Goal: Complete application form

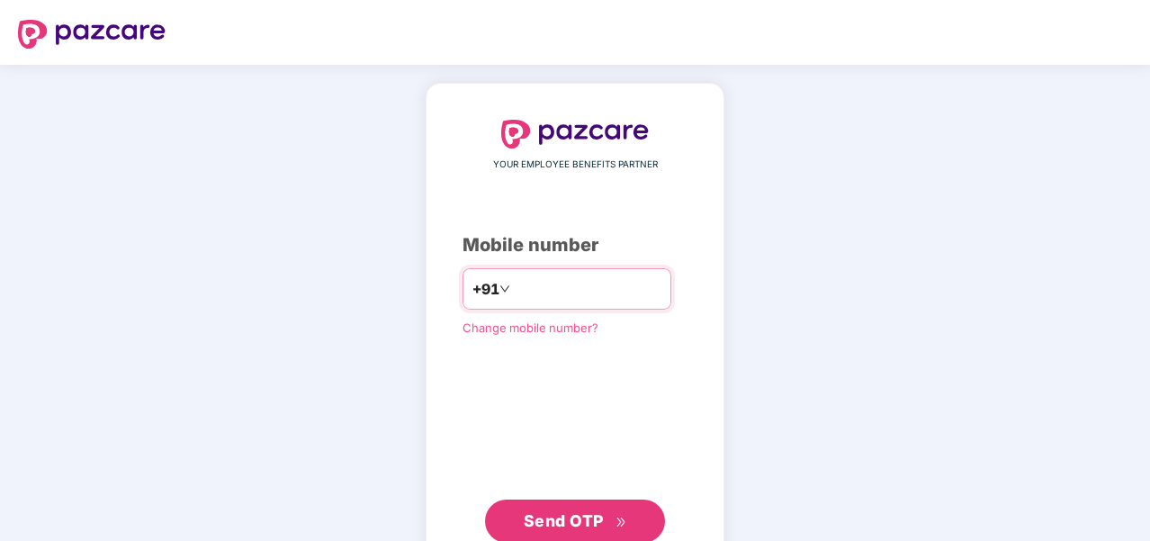
click at [531, 293] on input "number" at bounding box center [588, 288] width 148 height 29
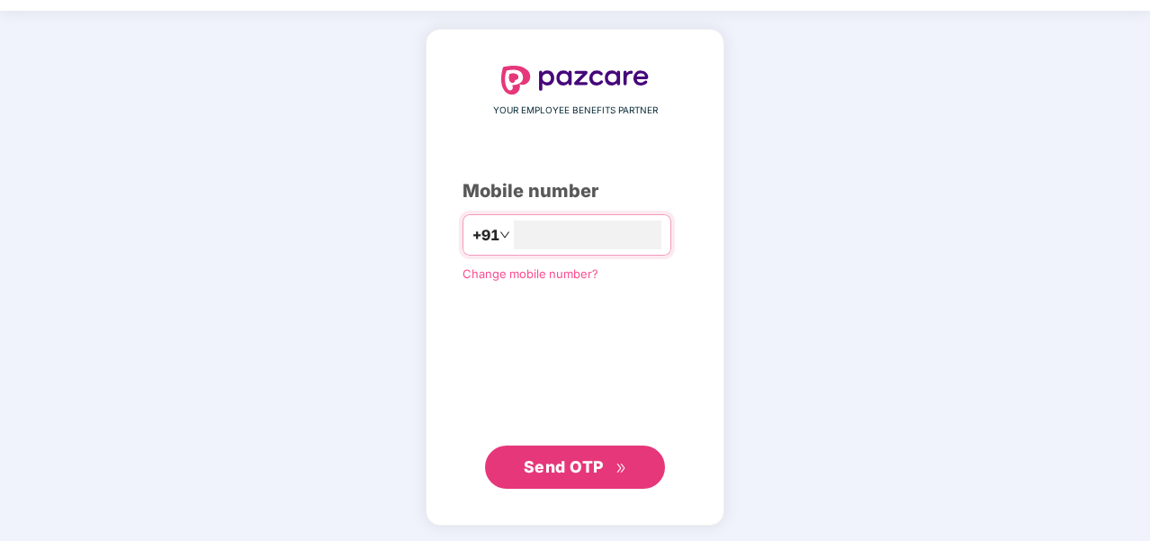
type input "**********"
click at [569, 457] on span "Send OTP" at bounding box center [564, 466] width 80 height 19
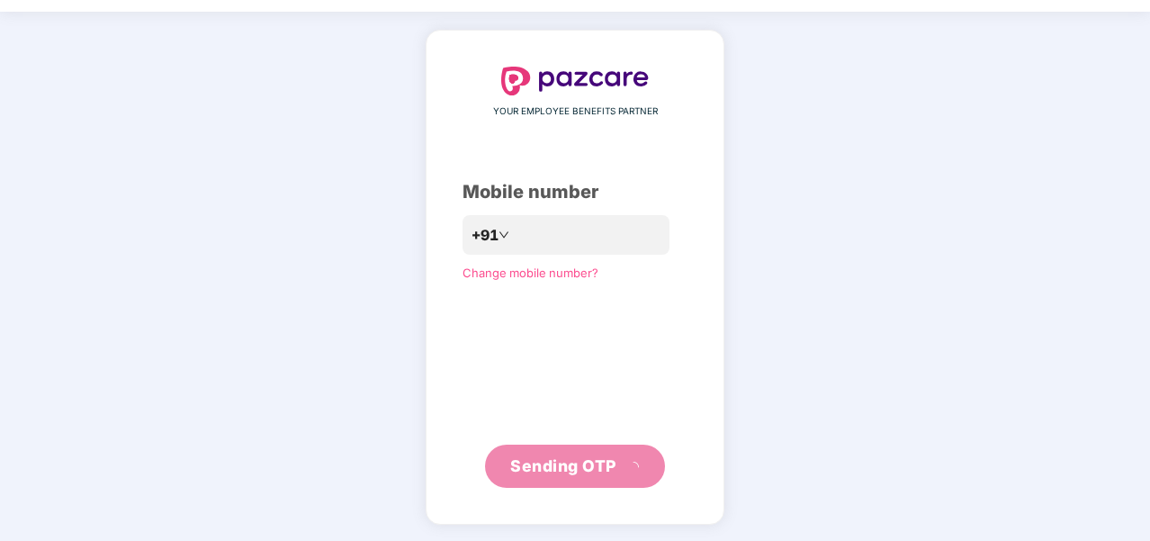
scroll to position [45, 0]
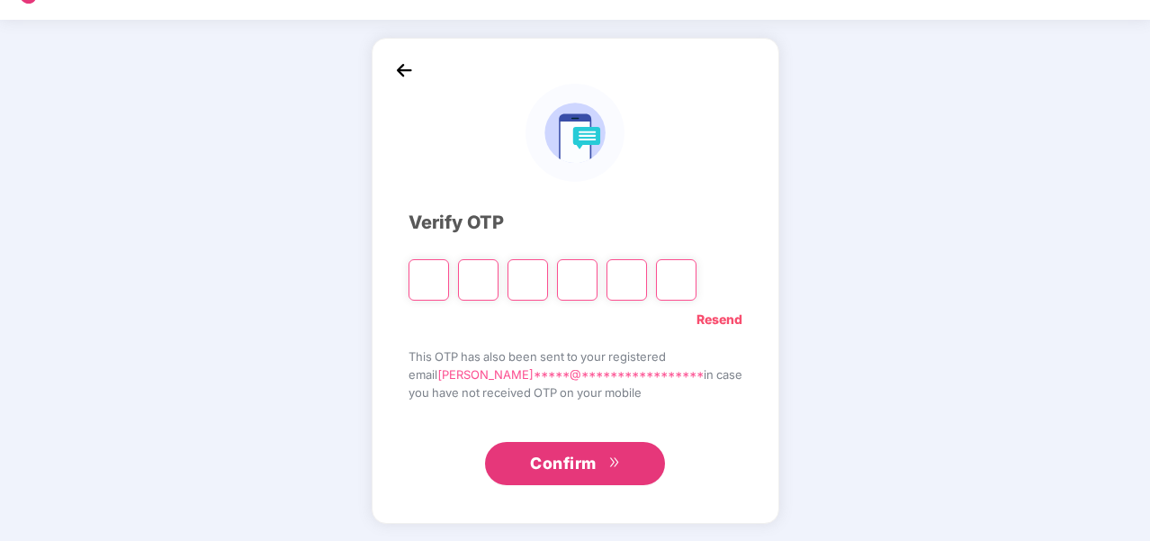
type input "*"
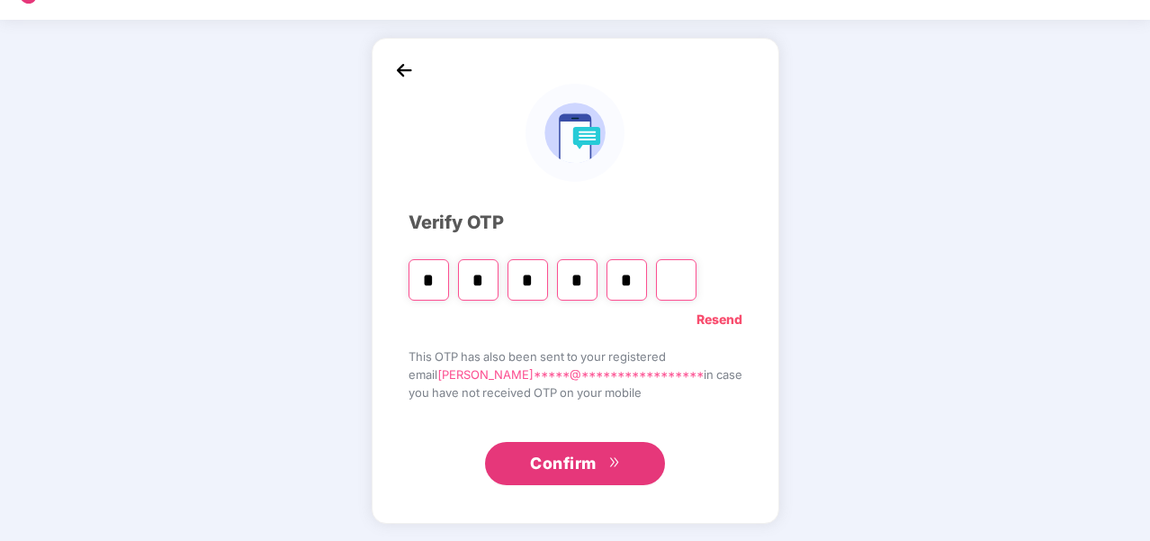
type input "*"
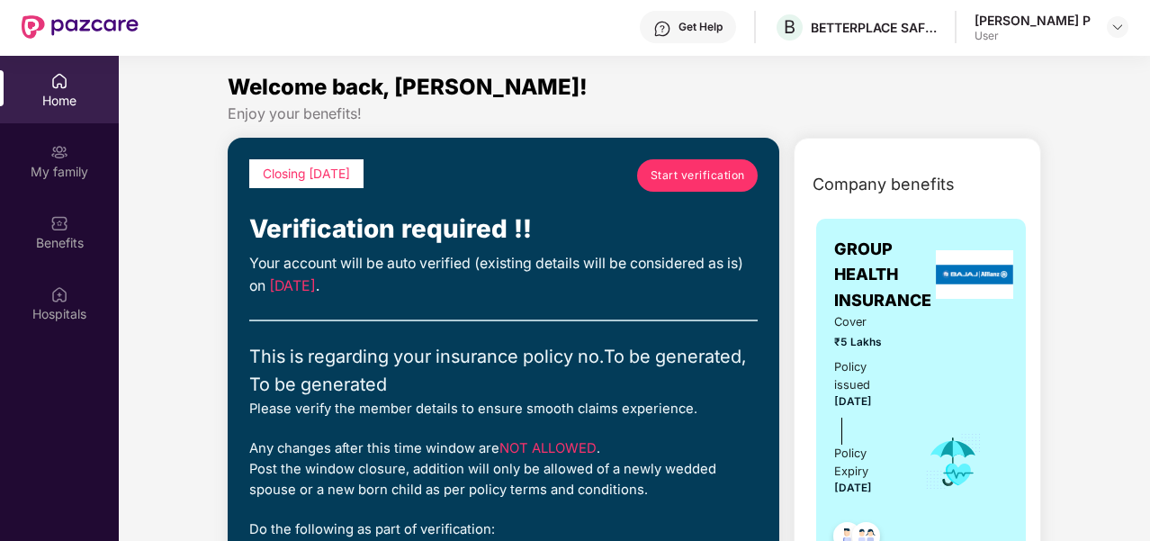
click at [702, 181] on span "Start verification" at bounding box center [697, 174] width 94 height 17
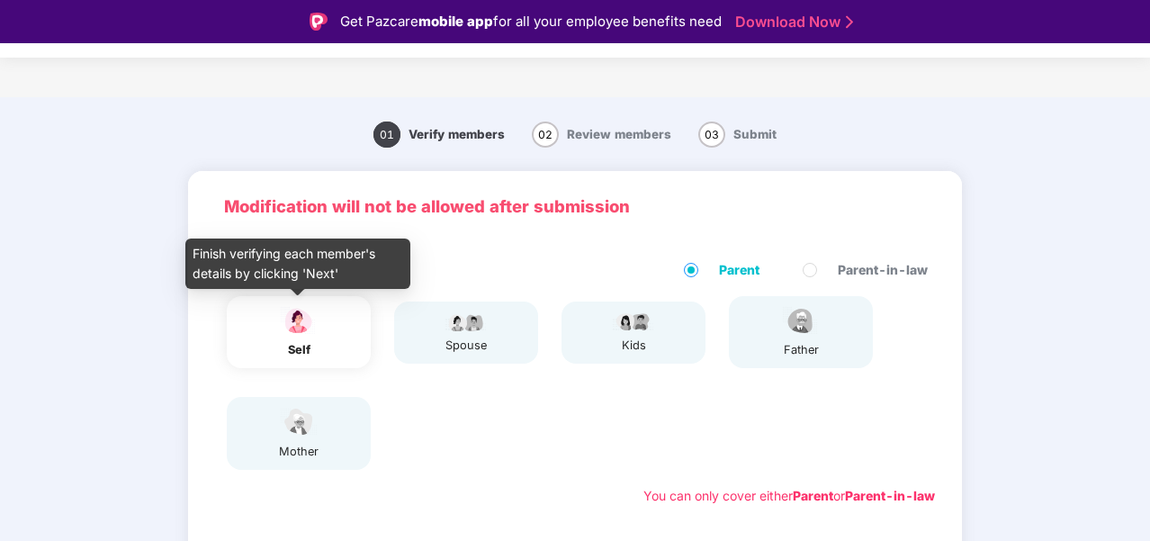
click at [297, 336] on img at bounding box center [298, 320] width 45 height 31
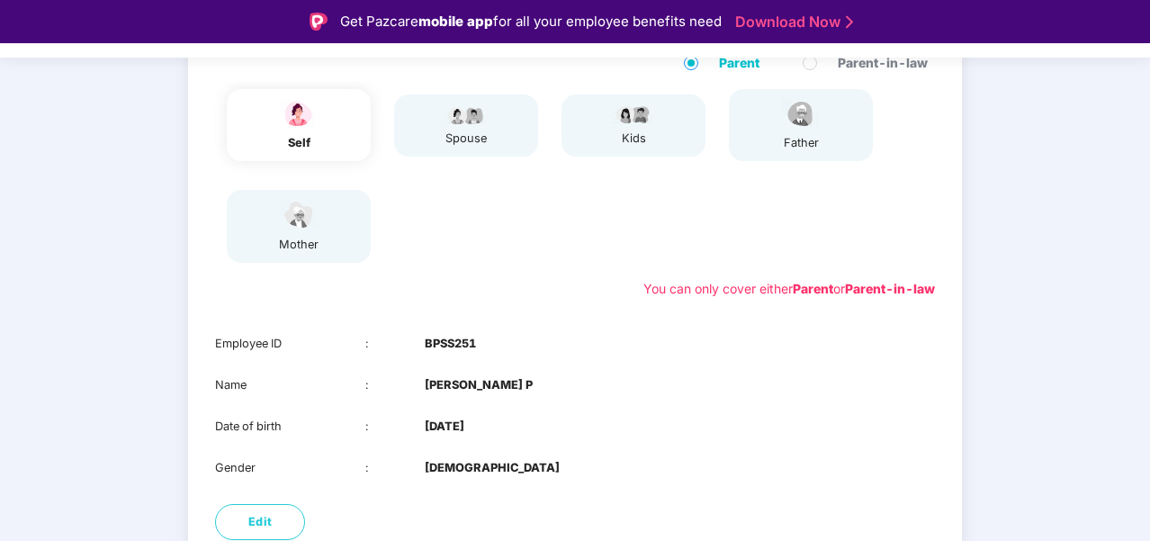
scroll to position [180, 0]
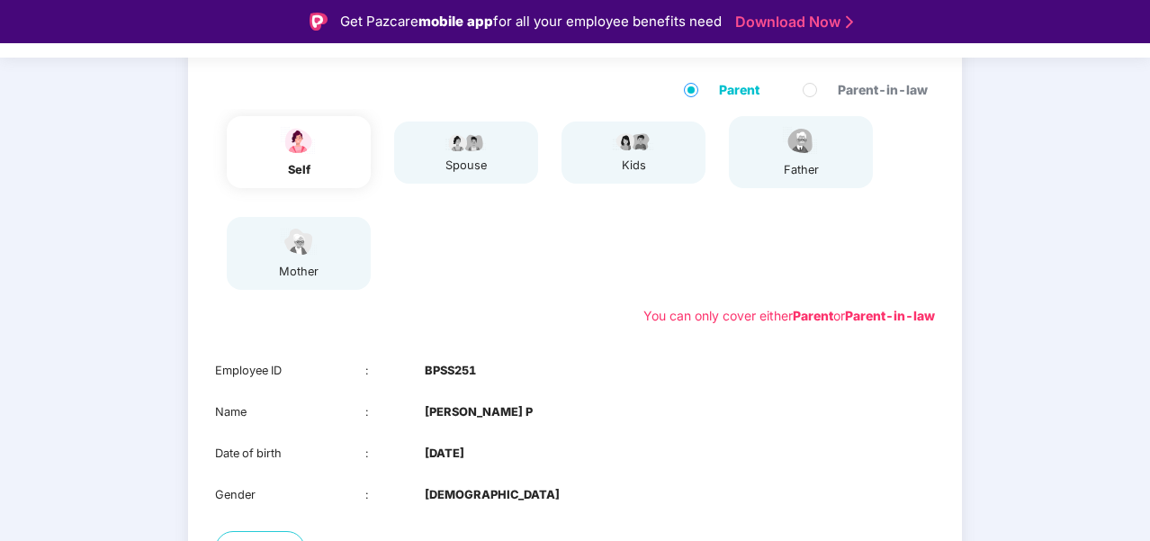
click at [468, 166] on div "spouse" at bounding box center [465, 166] width 45 height 18
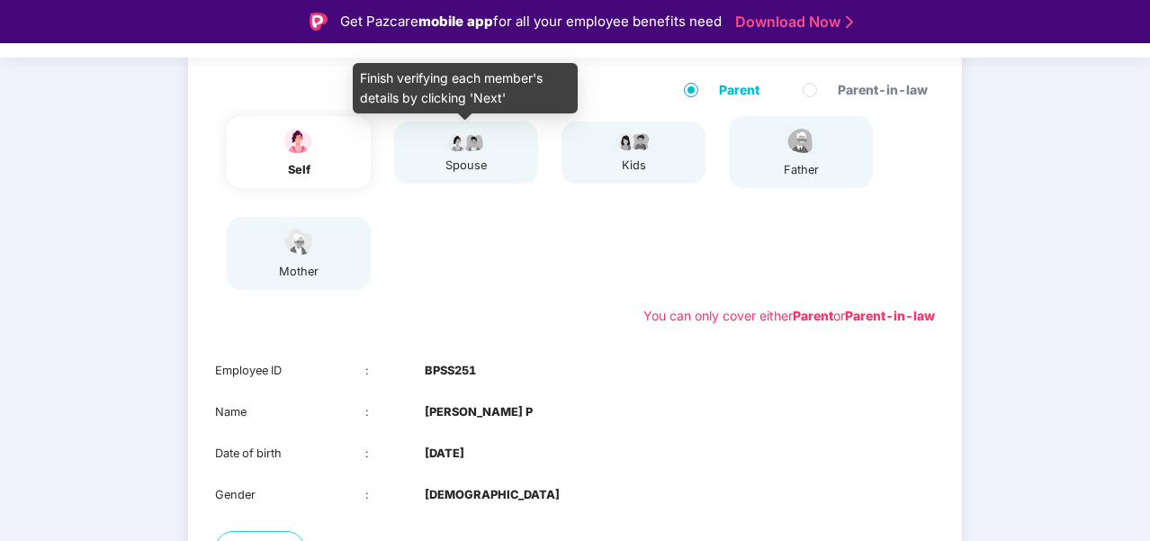
click at [470, 151] on img at bounding box center [465, 141] width 45 height 22
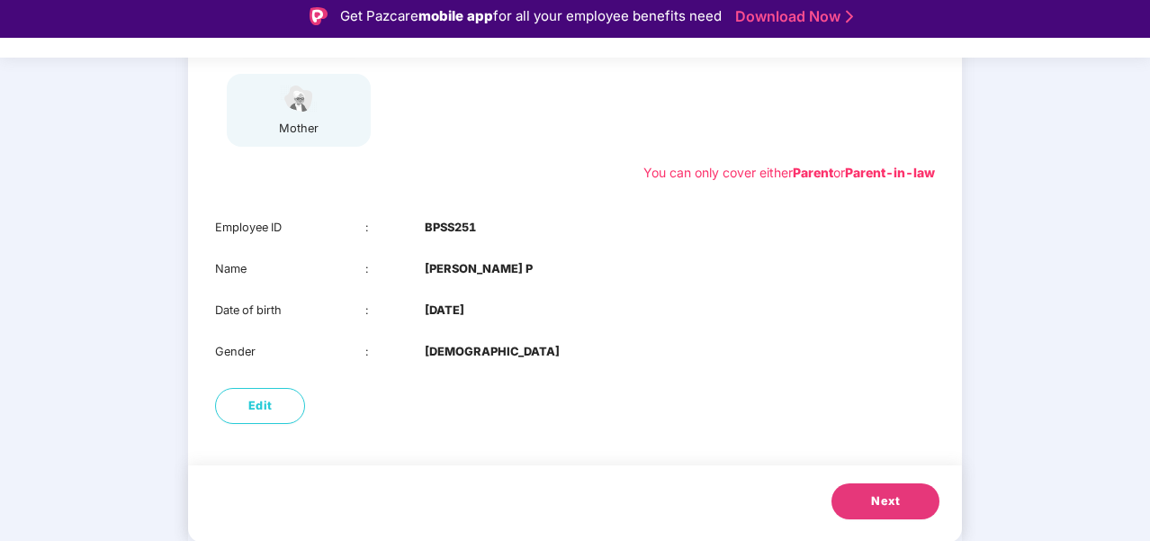
scroll to position [43, 0]
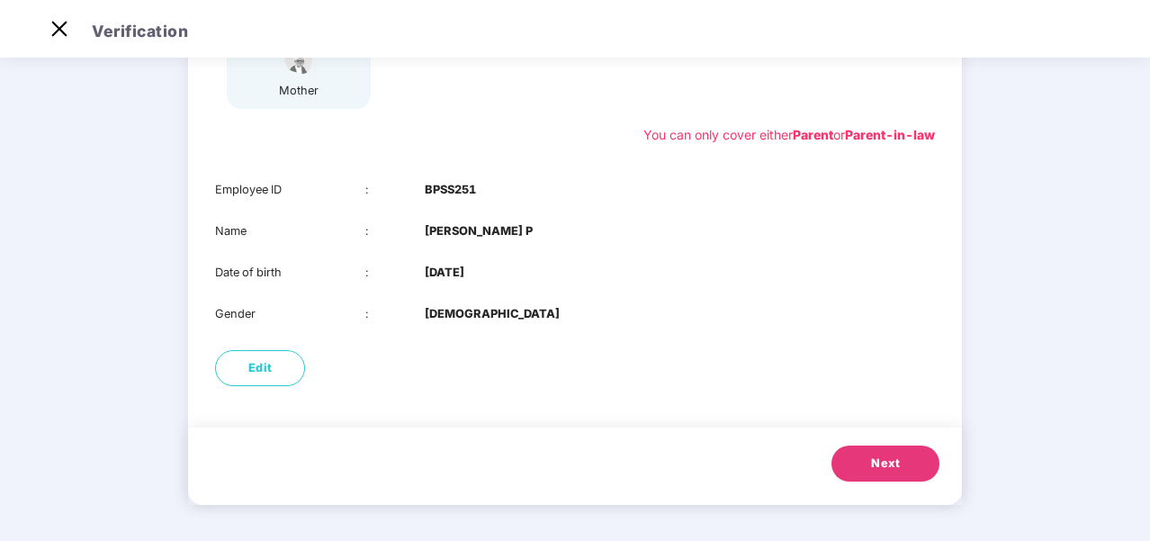
click at [908, 472] on button "Next" at bounding box center [885, 463] width 108 height 36
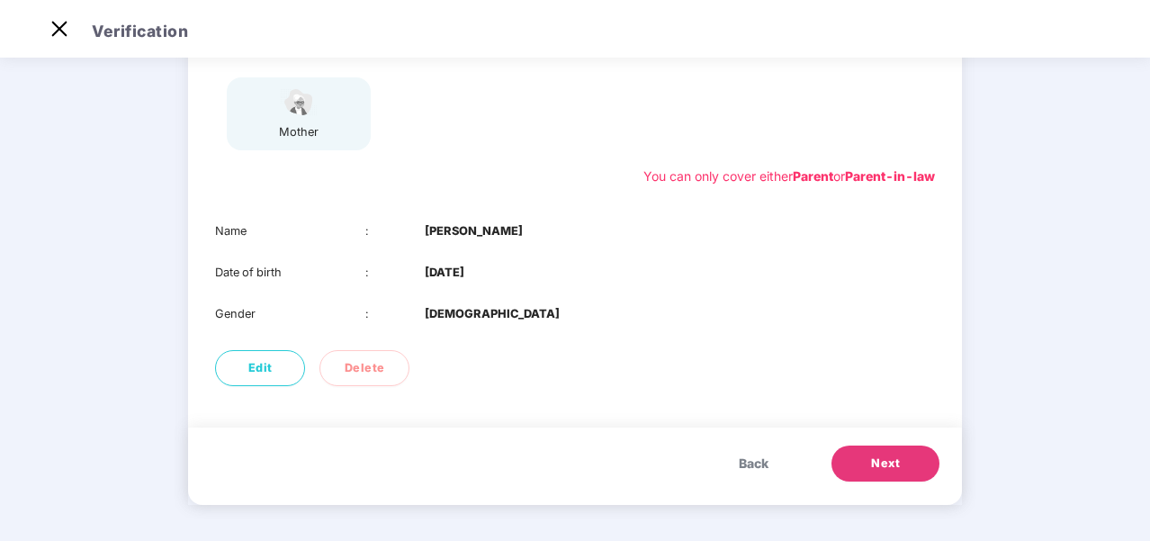
click at [921, 470] on button "Next" at bounding box center [885, 463] width 108 height 36
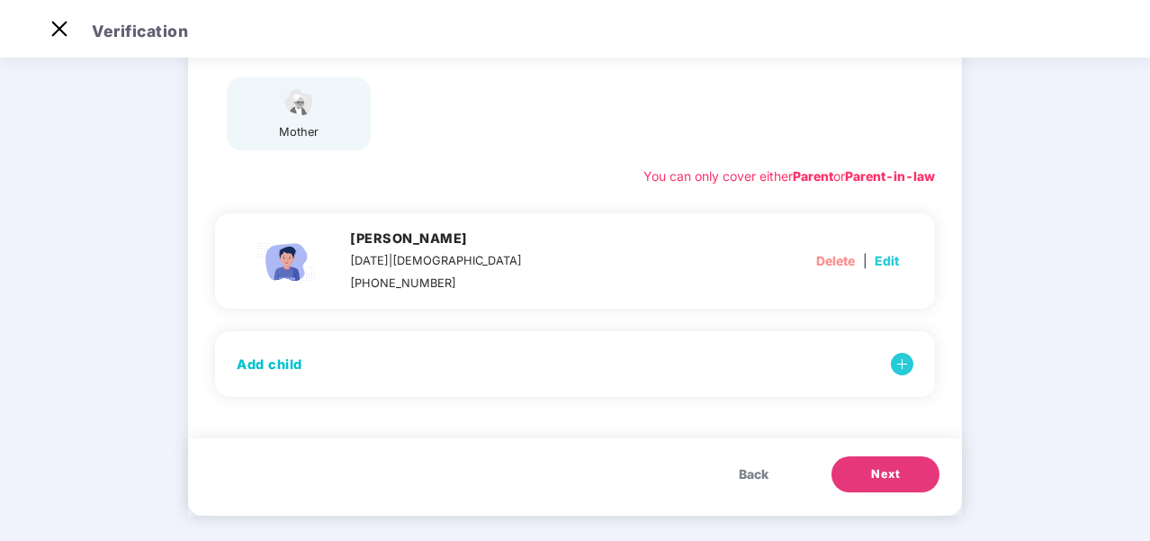
scroll to position [287, 0]
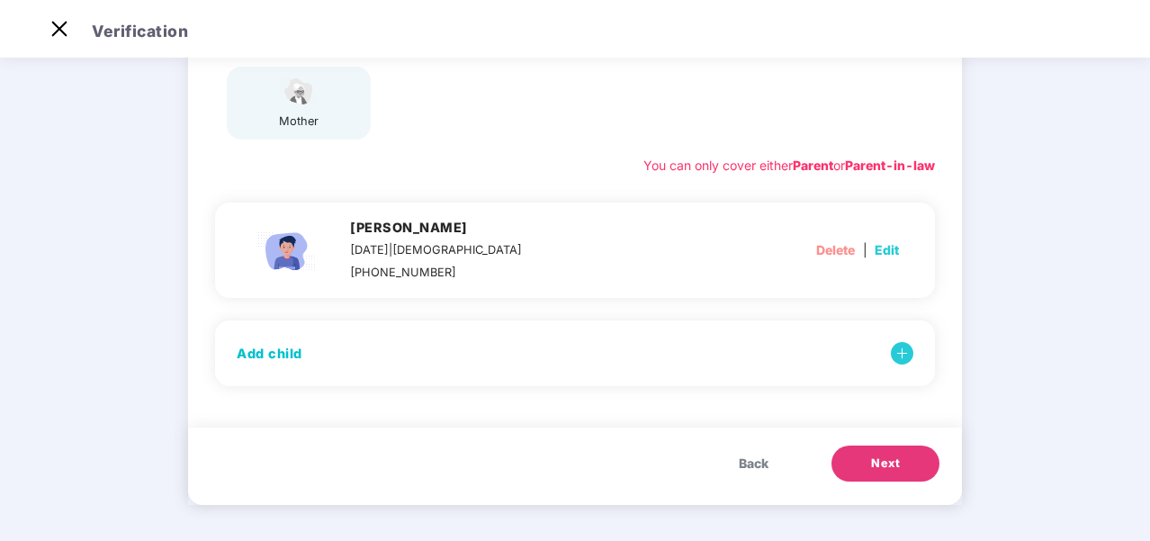
click at [875, 454] on span "Next" at bounding box center [885, 463] width 29 height 18
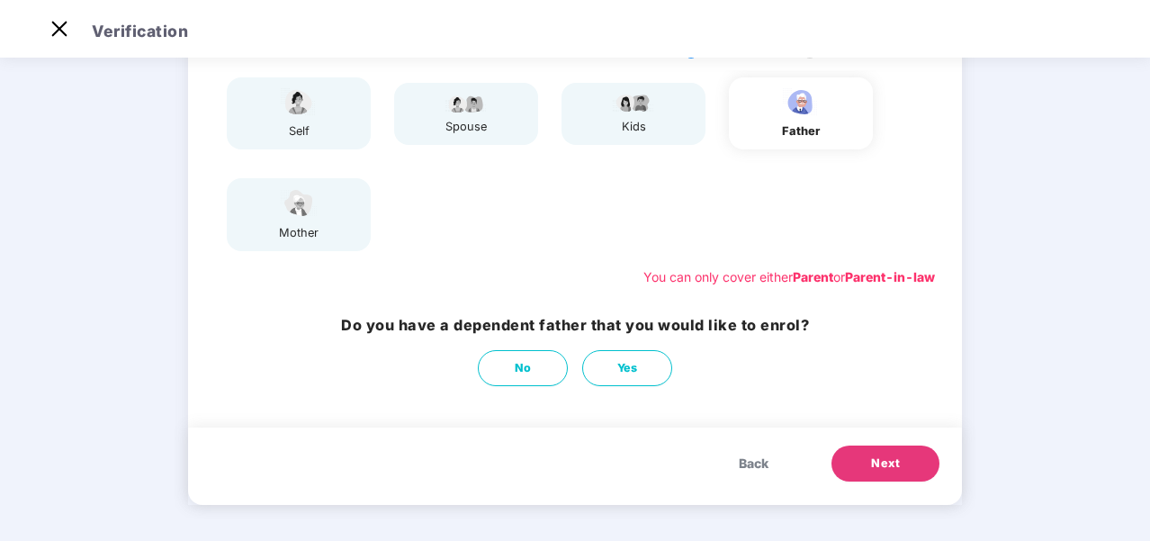
click at [891, 462] on span "Next" at bounding box center [885, 463] width 29 height 18
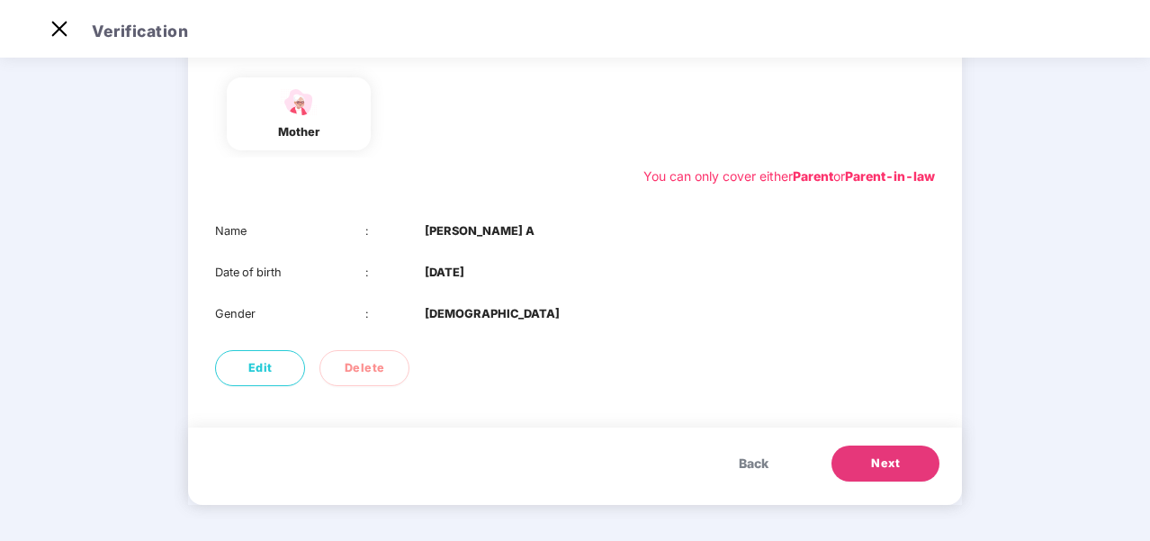
click at [901, 463] on button "Next" at bounding box center [885, 463] width 108 height 36
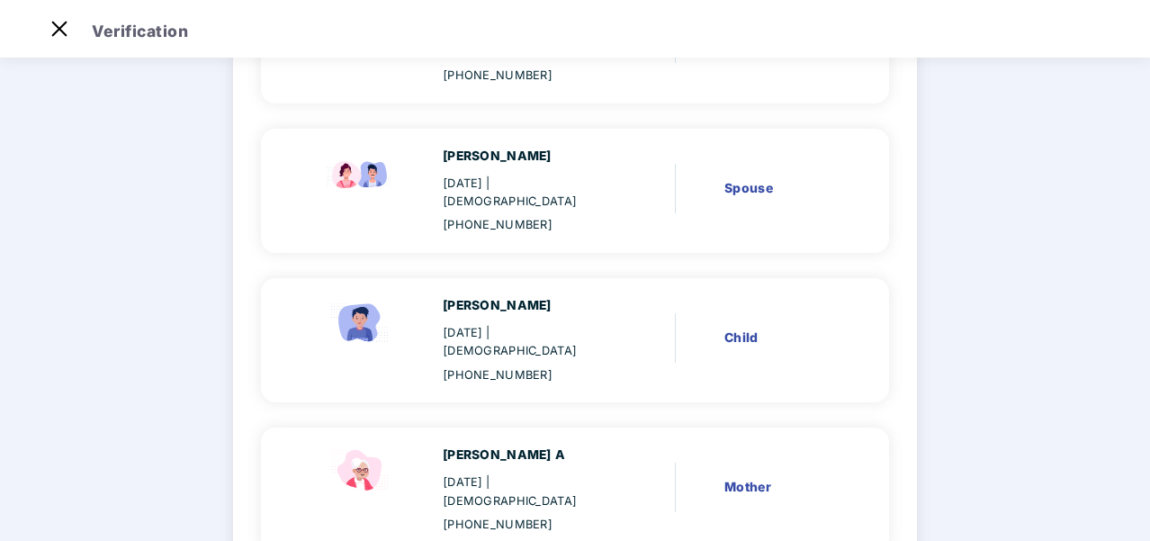
scroll to position [348, 0]
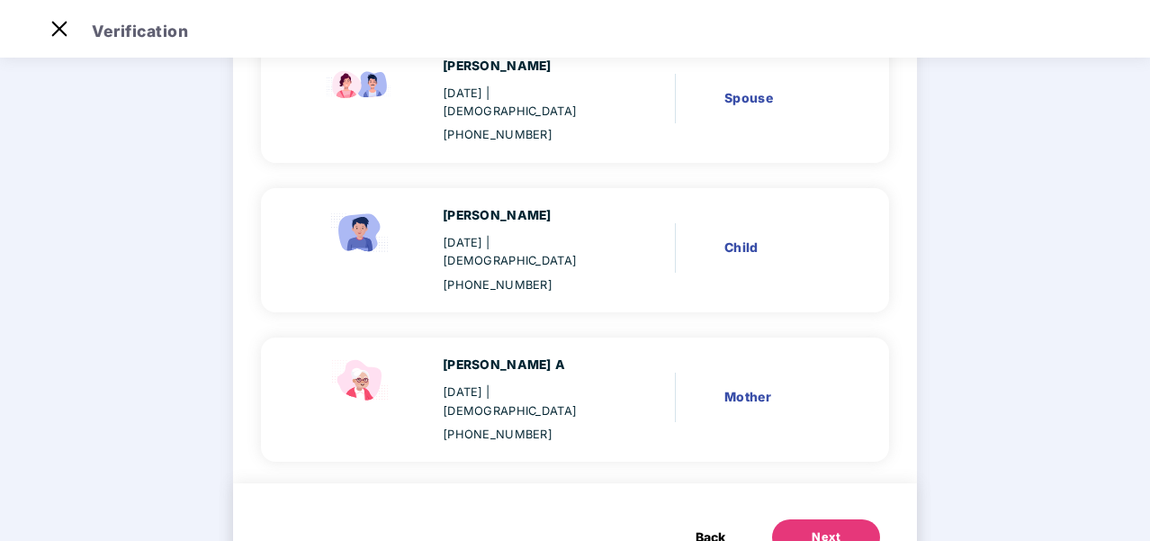
click at [811, 528] on div "Next" at bounding box center [825, 537] width 29 height 18
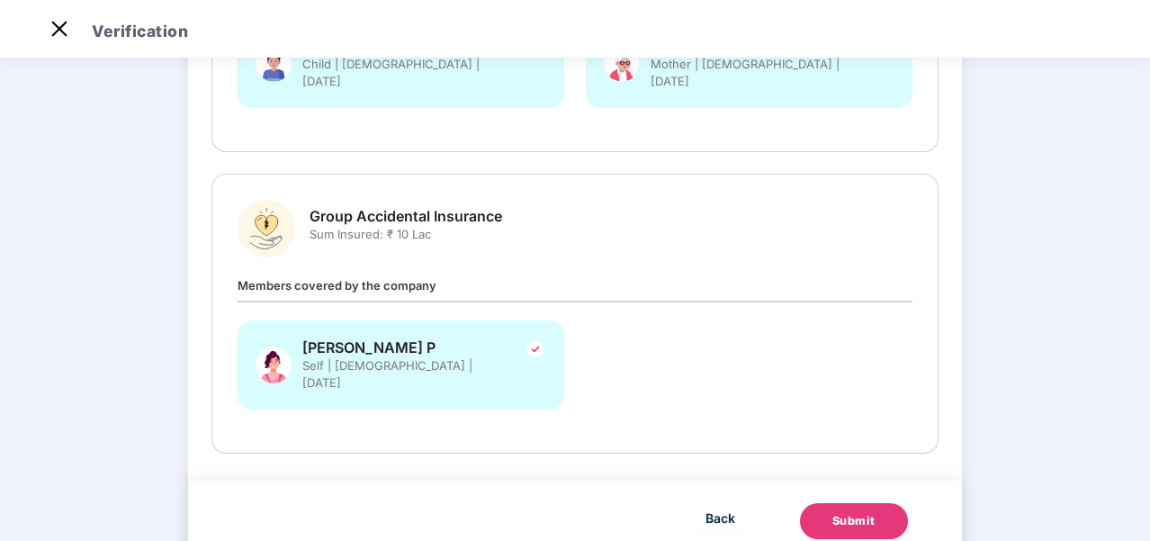
scroll to position [506, 0]
click at [829, 501] on button "Submit" at bounding box center [854, 519] width 108 height 36
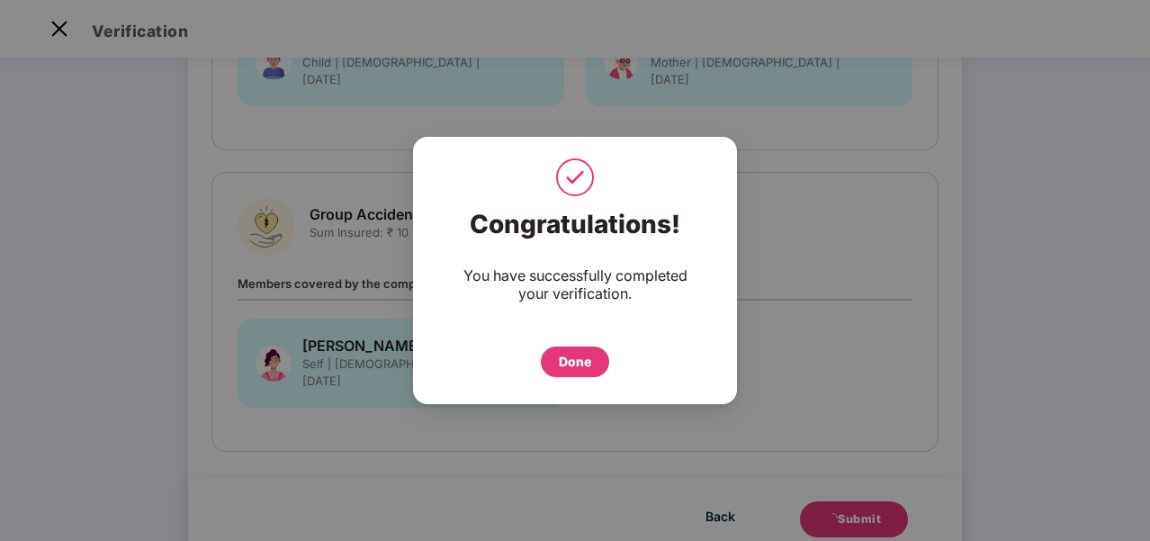
click at [578, 357] on div "Done" at bounding box center [575, 362] width 32 height 20
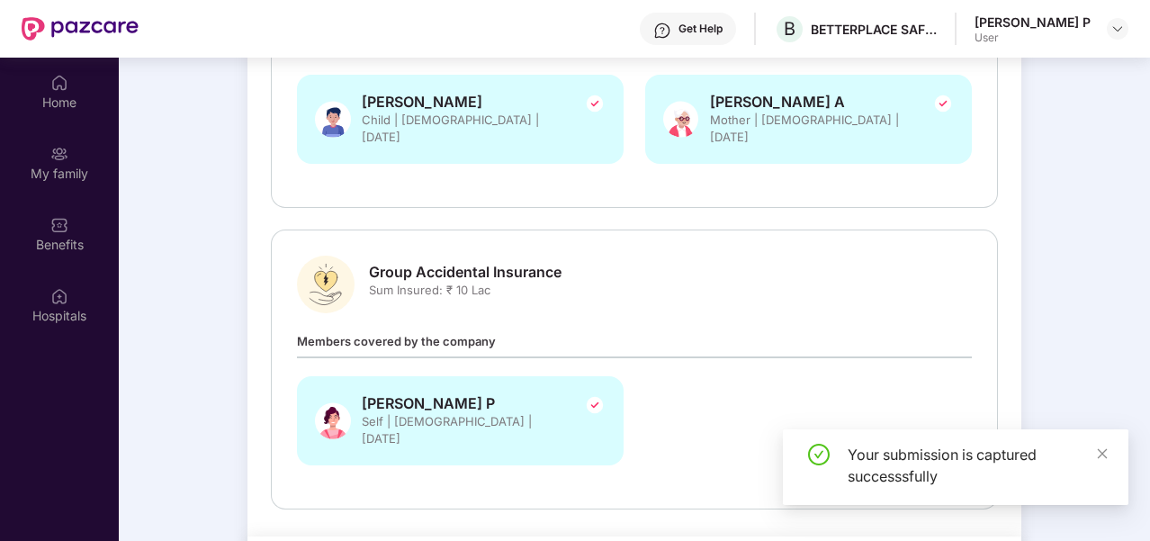
scroll to position [101, 0]
